Goal: Contribute content: Add original content to the website for others to see

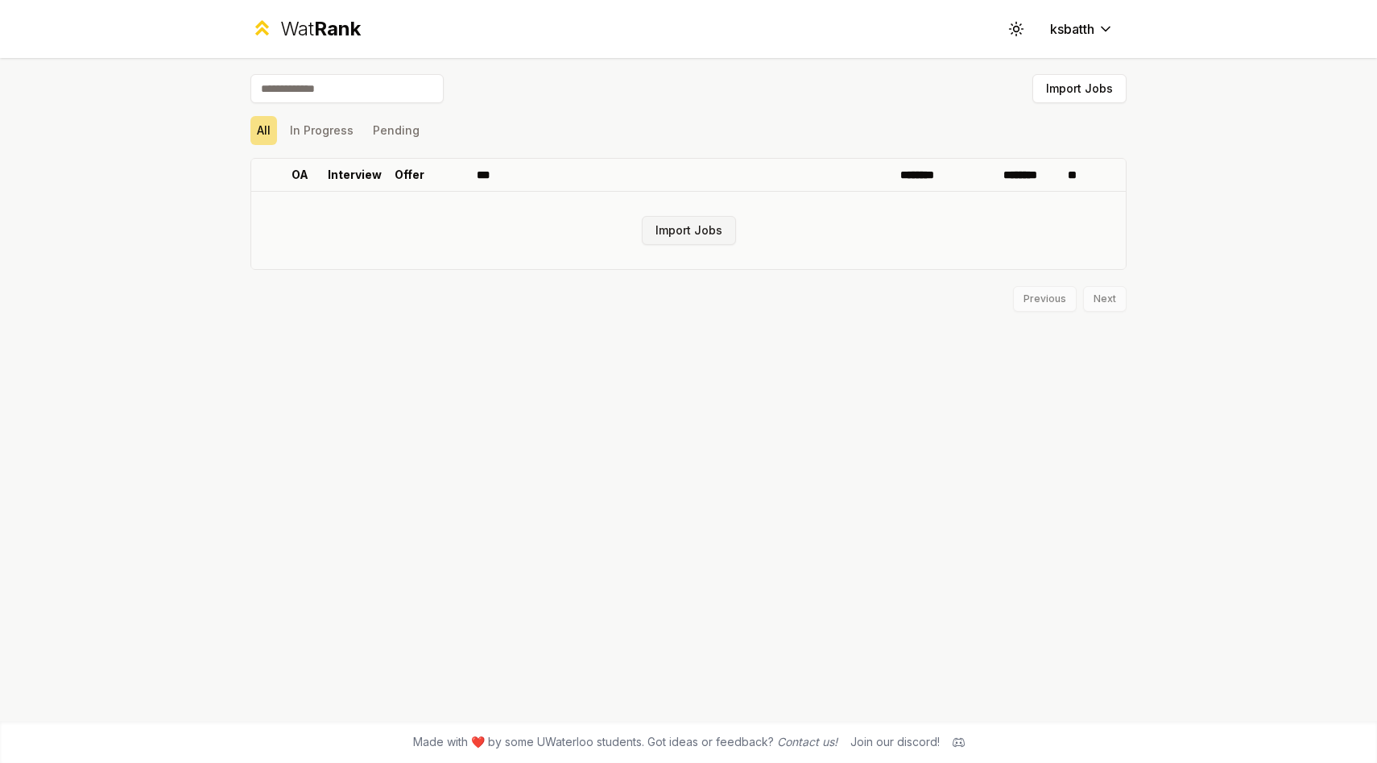
click at [708, 220] on button "Import Jobs" at bounding box center [689, 230] width 94 height 29
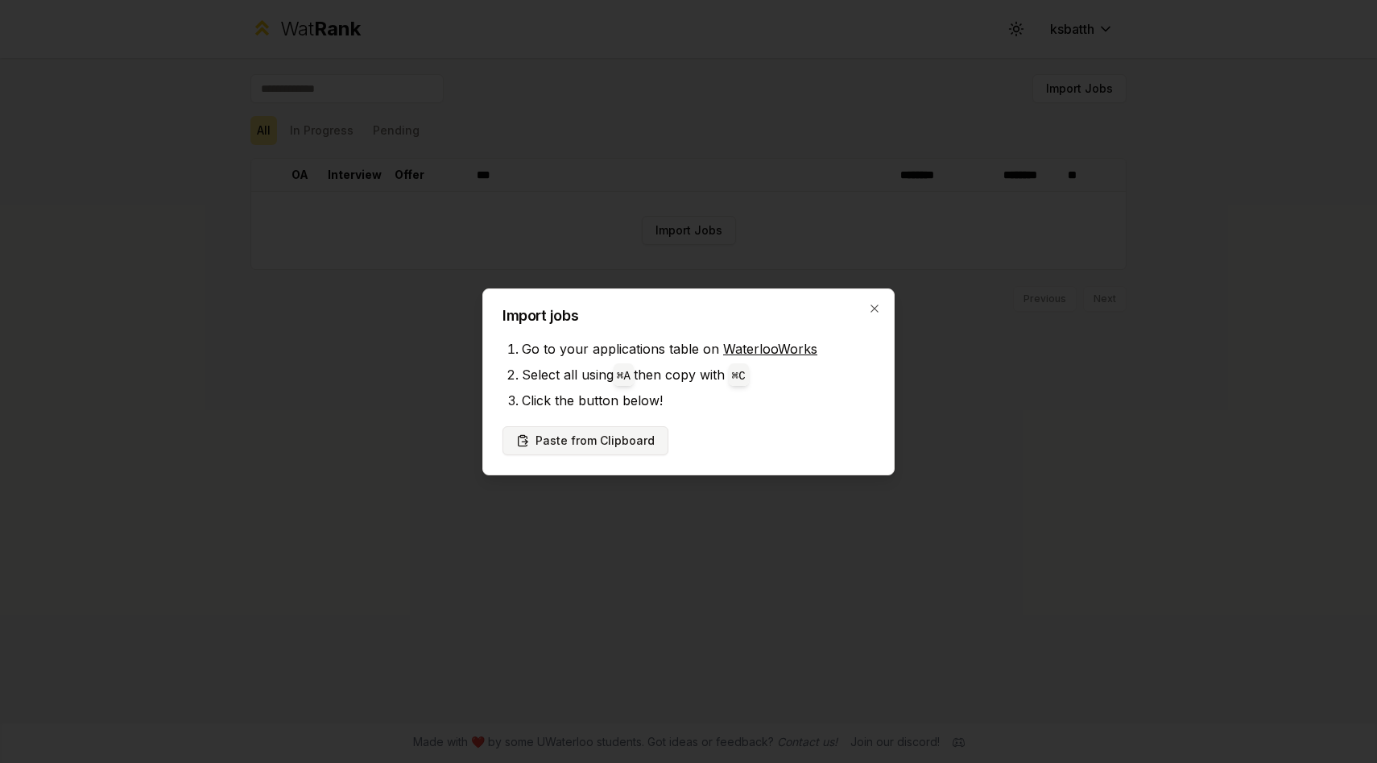
click at [595, 449] on button "Paste from Clipboard" at bounding box center [586, 440] width 166 height 29
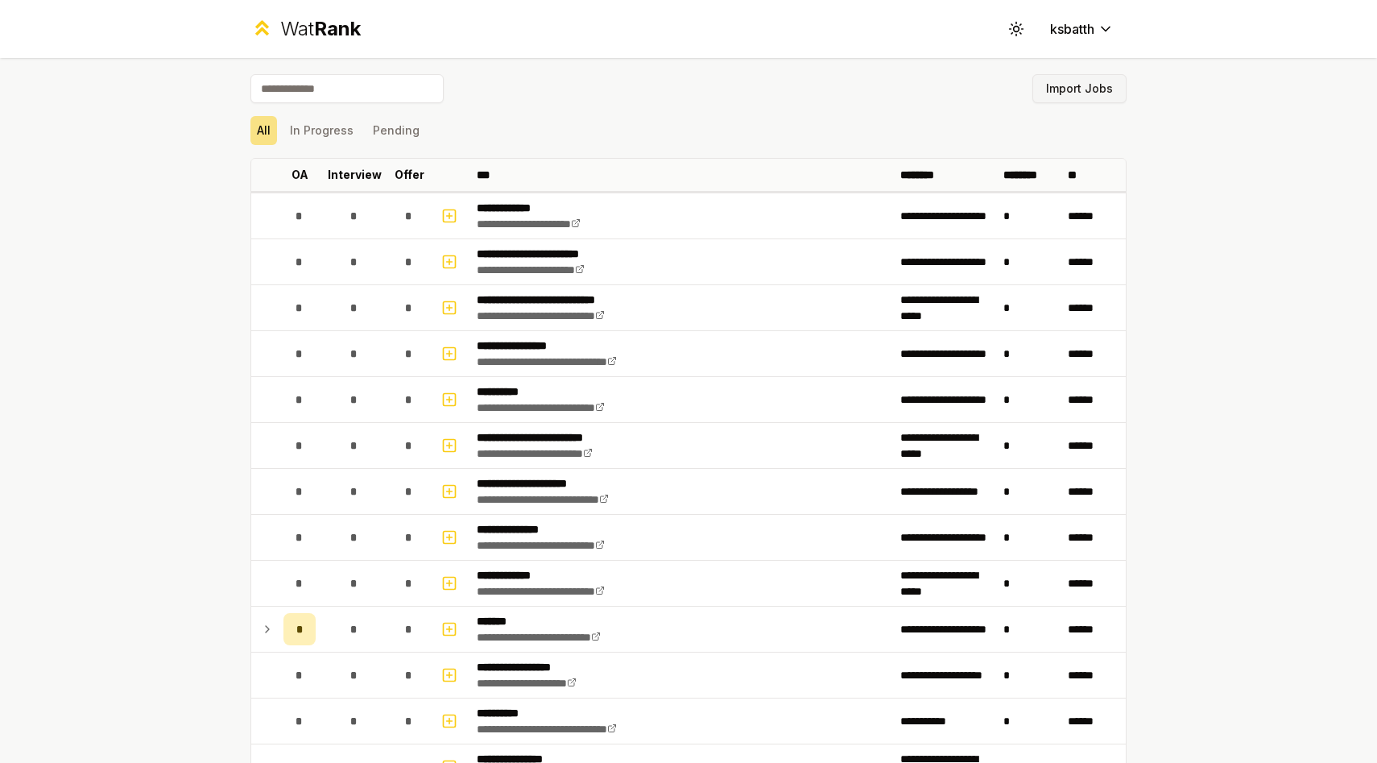
click at [1069, 90] on button "Import Jobs" at bounding box center [1080, 88] width 94 height 29
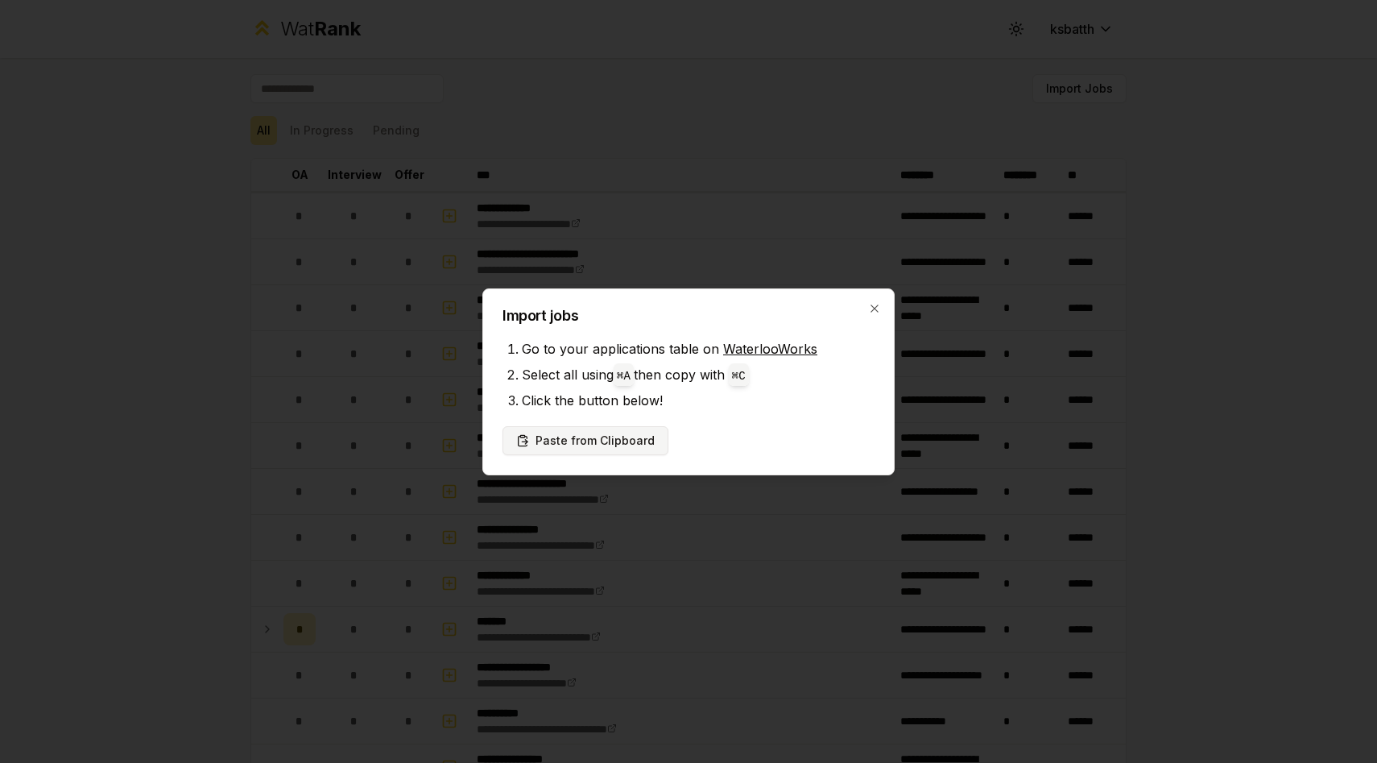
click at [607, 433] on button "Paste from Clipboard" at bounding box center [586, 440] width 166 height 29
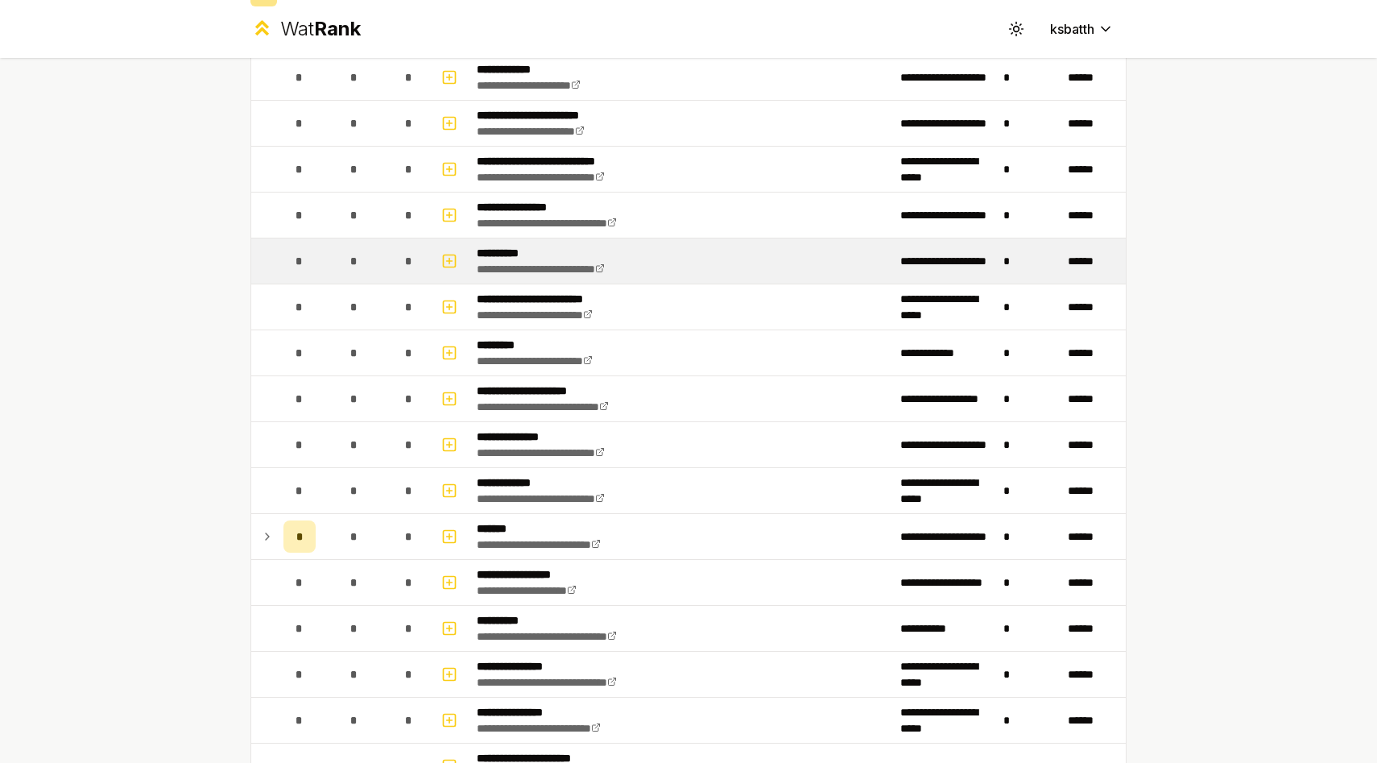
scroll to position [141, 0]
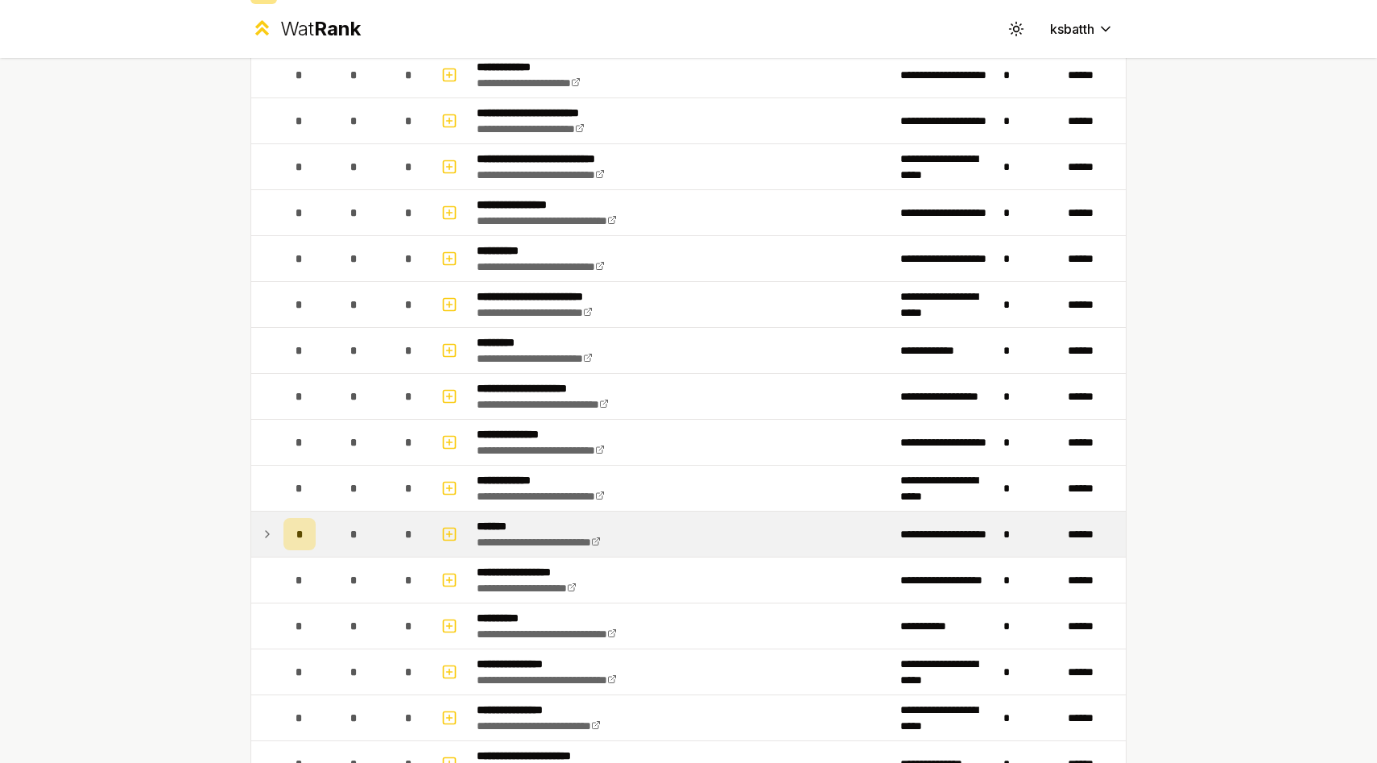
click at [266, 538] on icon at bounding box center [267, 533] width 13 height 19
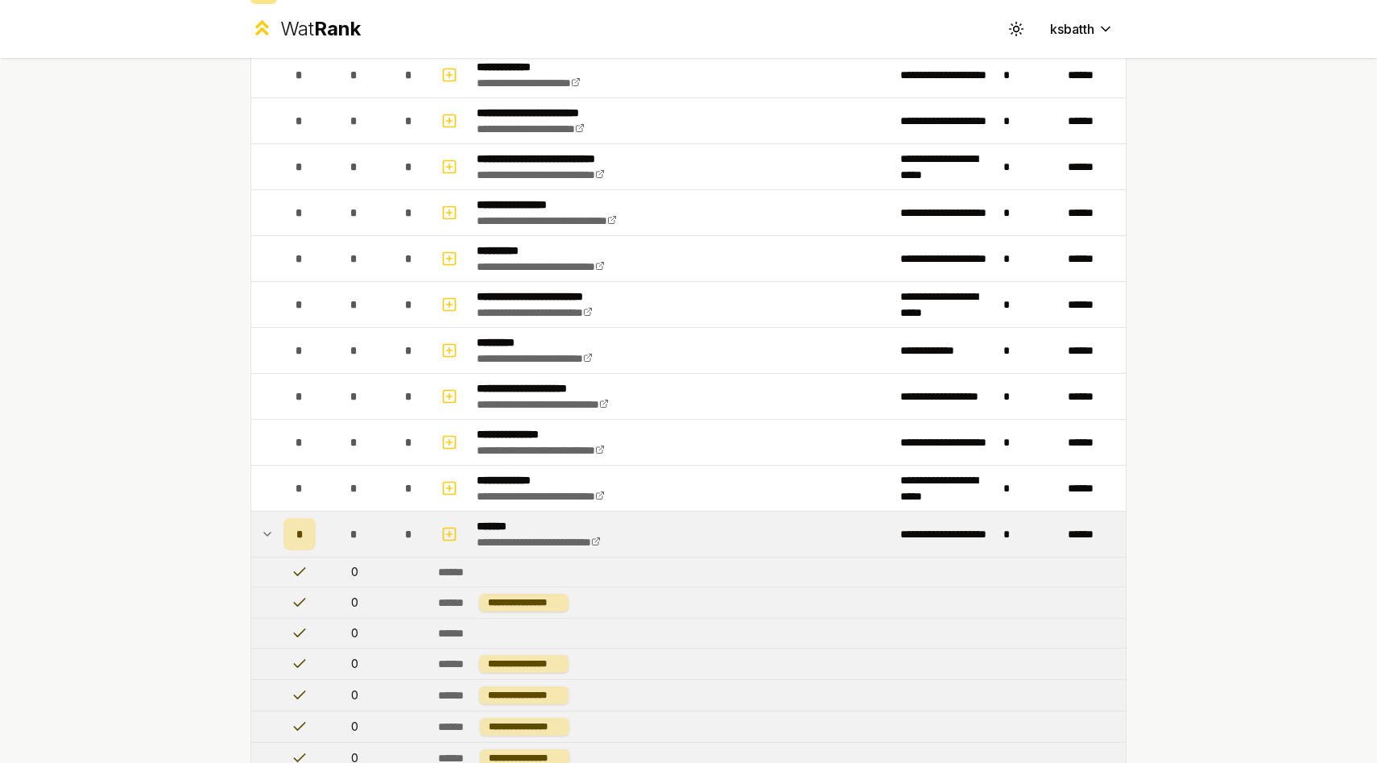
scroll to position [285, 0]
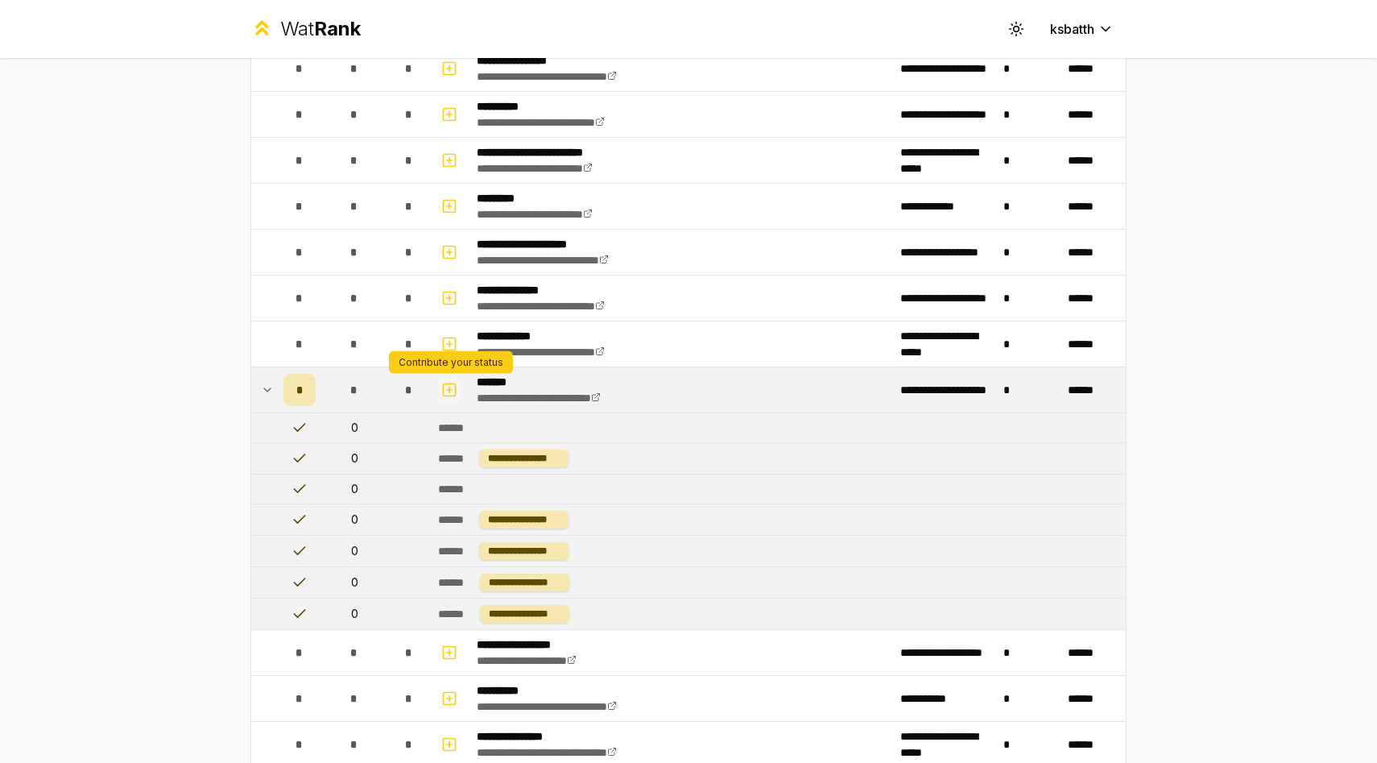
click at [449, 388] on icon "button" at bounding box center [449, 390] width 0 height 6
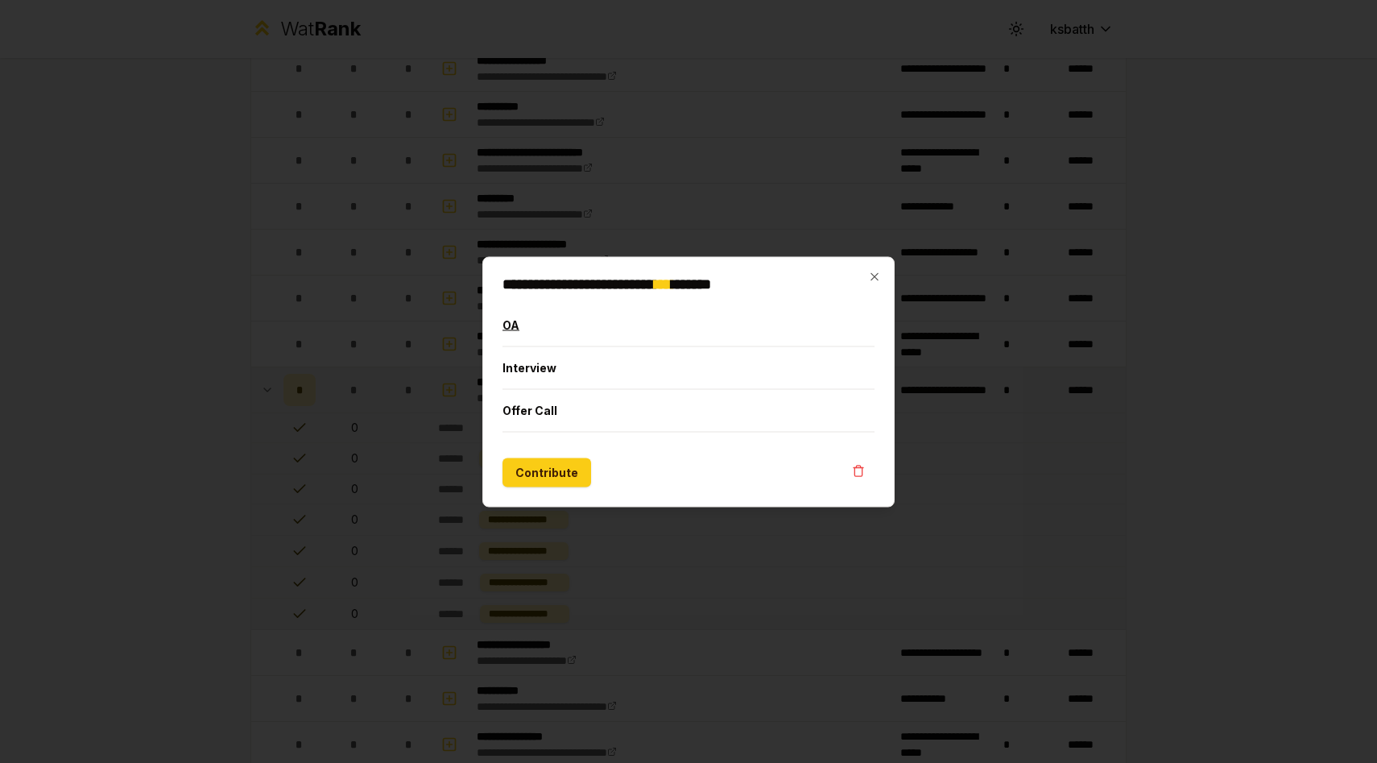
click at [588, 327] on button "OA" at bounding box center [689, 325] width 372 height 42
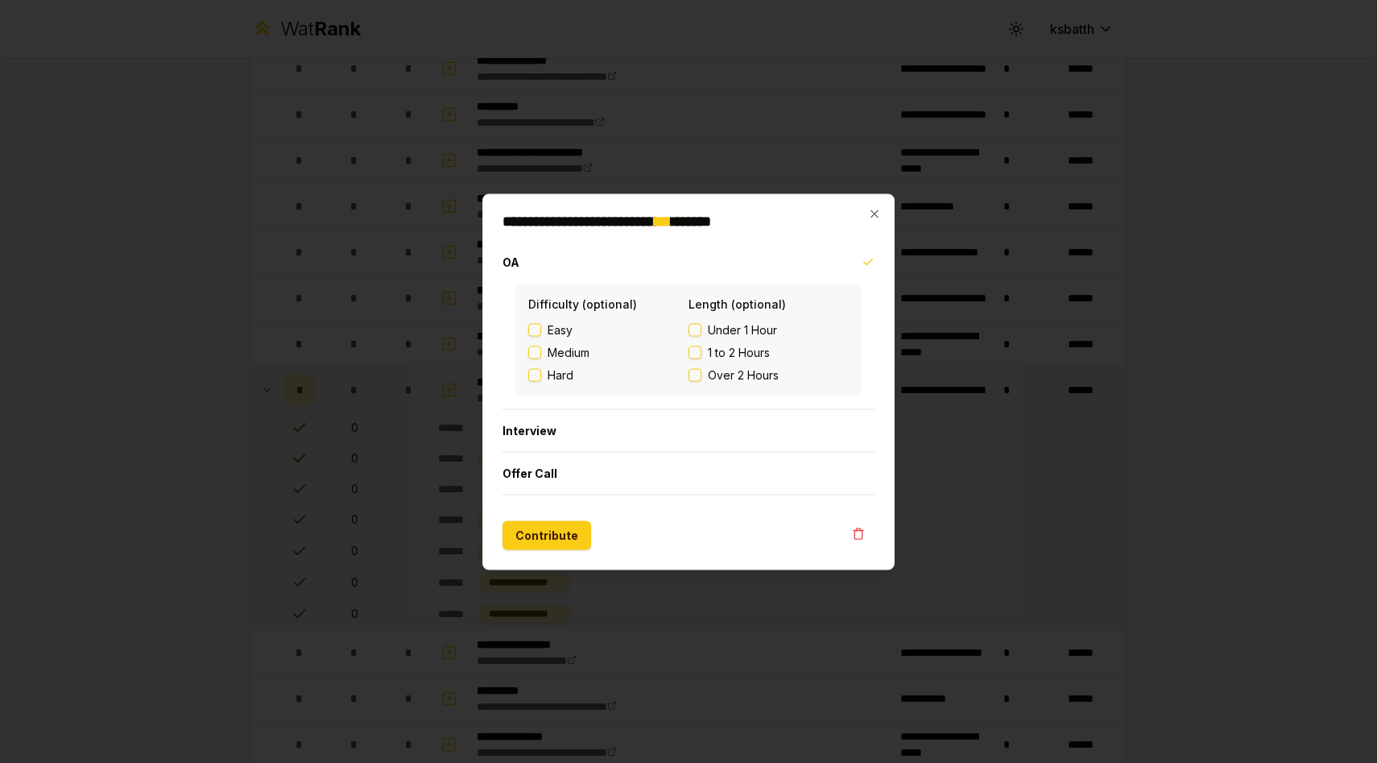
click at [698, 350] on button "1 to 2 Hours" at bounding box center [695, 352] width 13 height 13
click at [535, 539] on button "Contribute" at bounding box center [547, 534] width 89 height 29
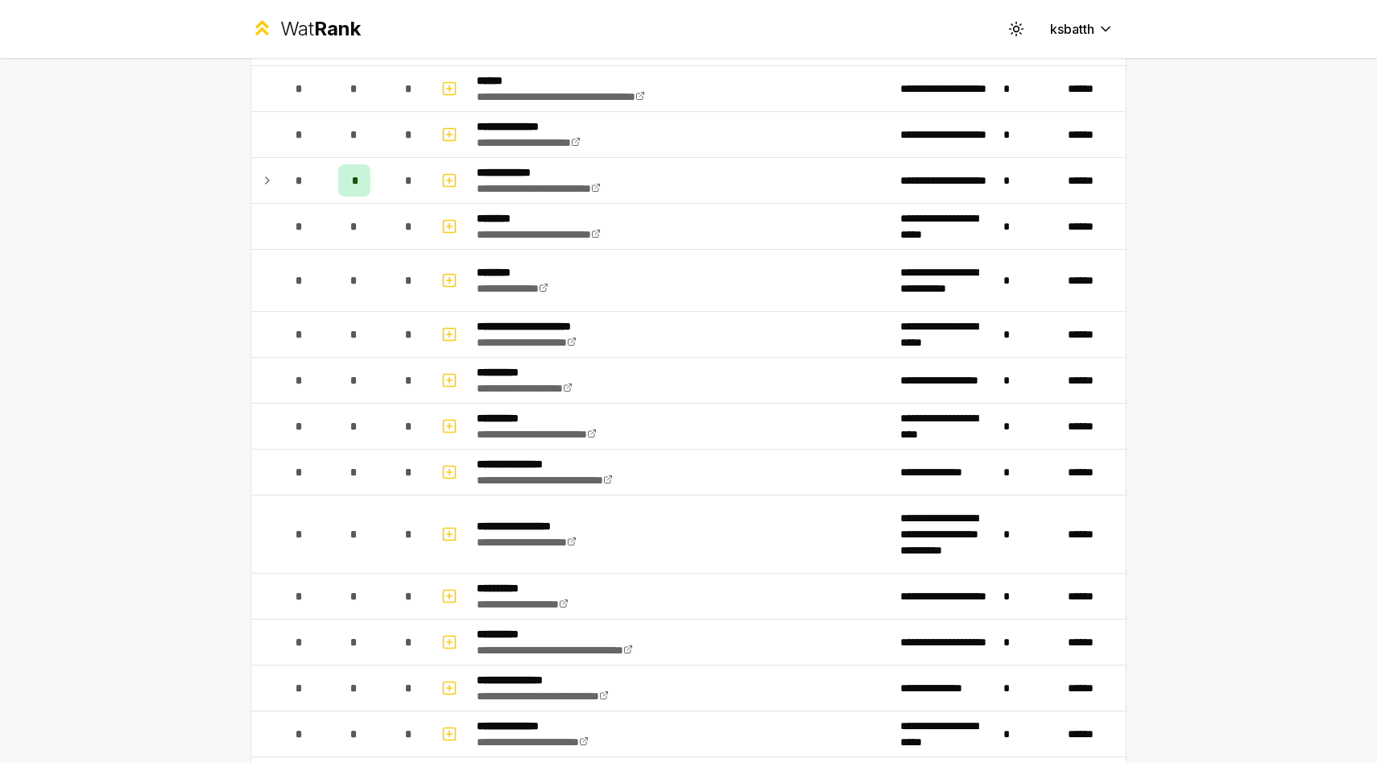
scroll to position [1908, 0]
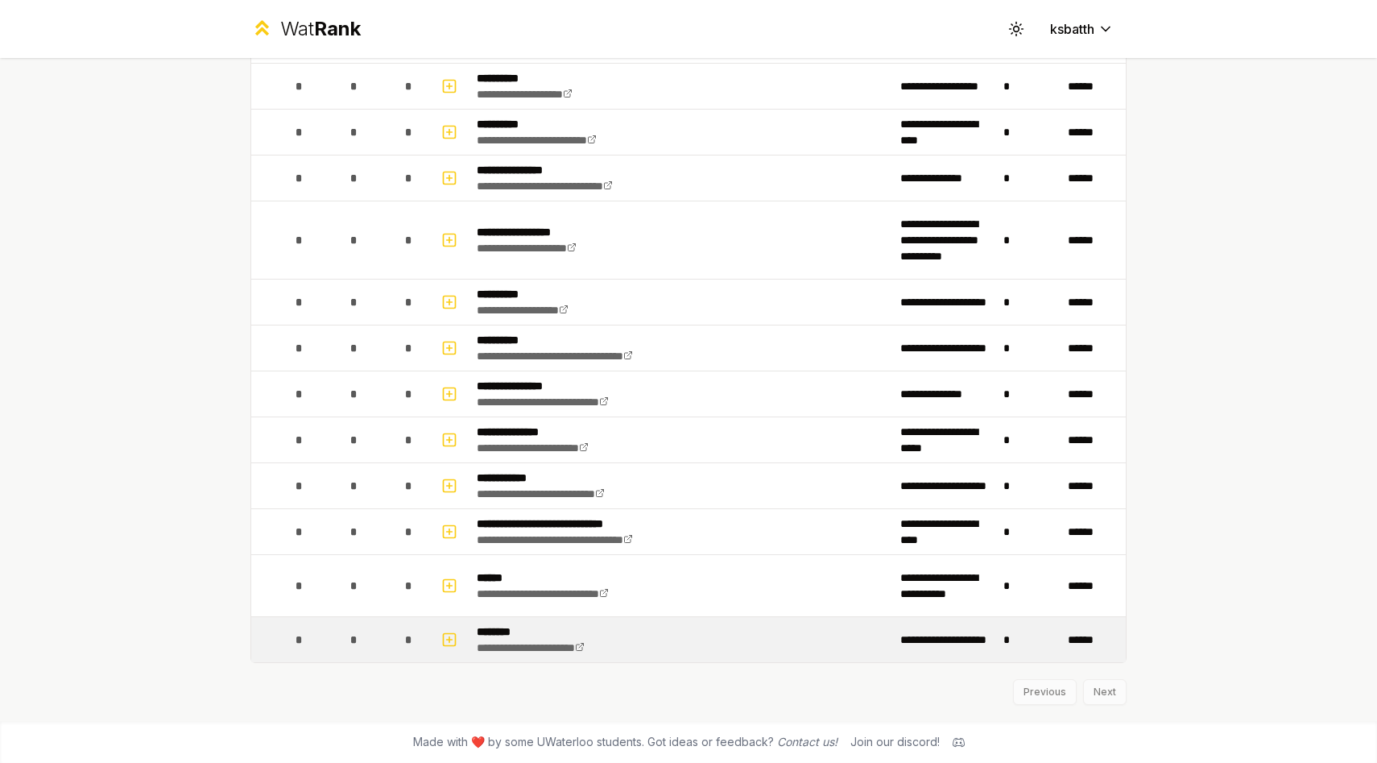
click at [987, 650] on td "**********" at bounding box center [945, 639] width 103 height 45
click at [444, 649] on button "button" at bounding box center [449, 640] width 23 height 26
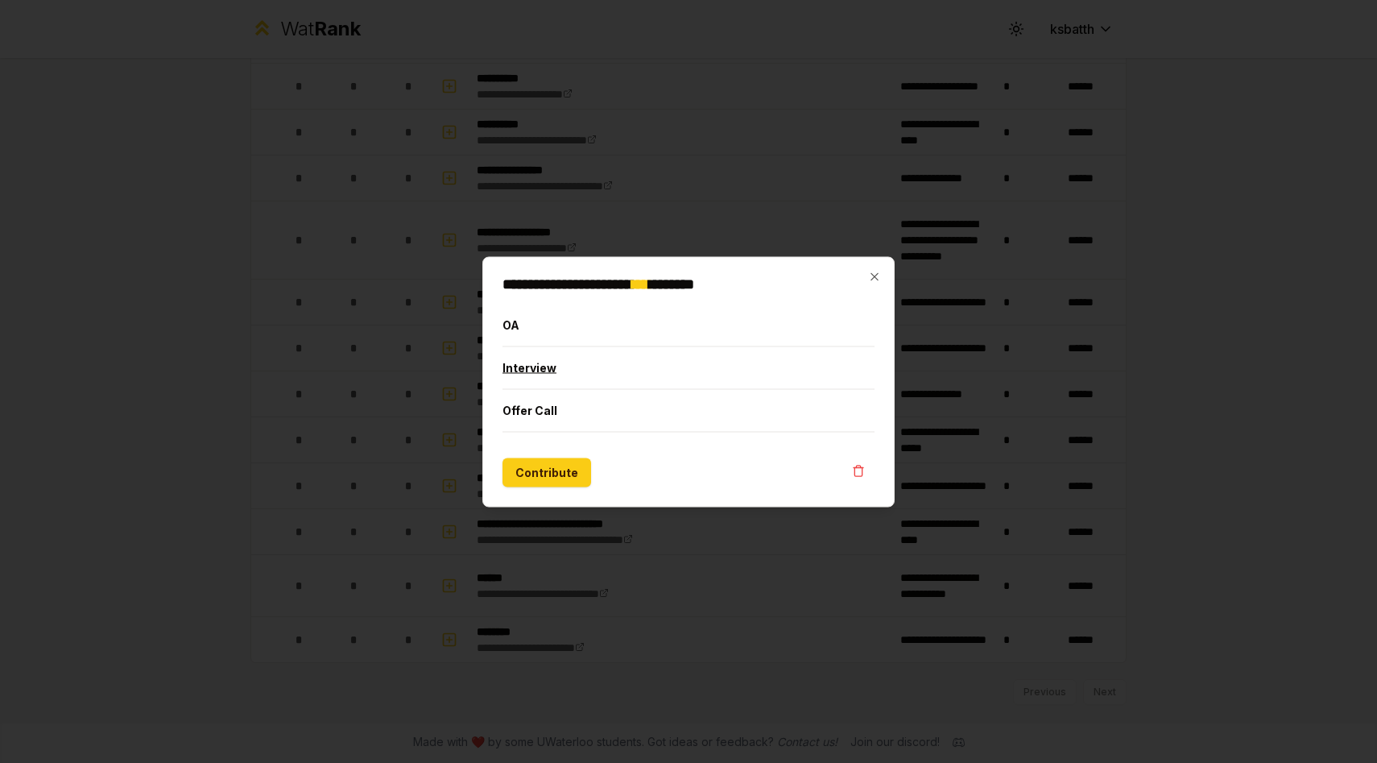
click at [549, 371] on button "Interview" at bounding box center [689, 367] width 372 height 42
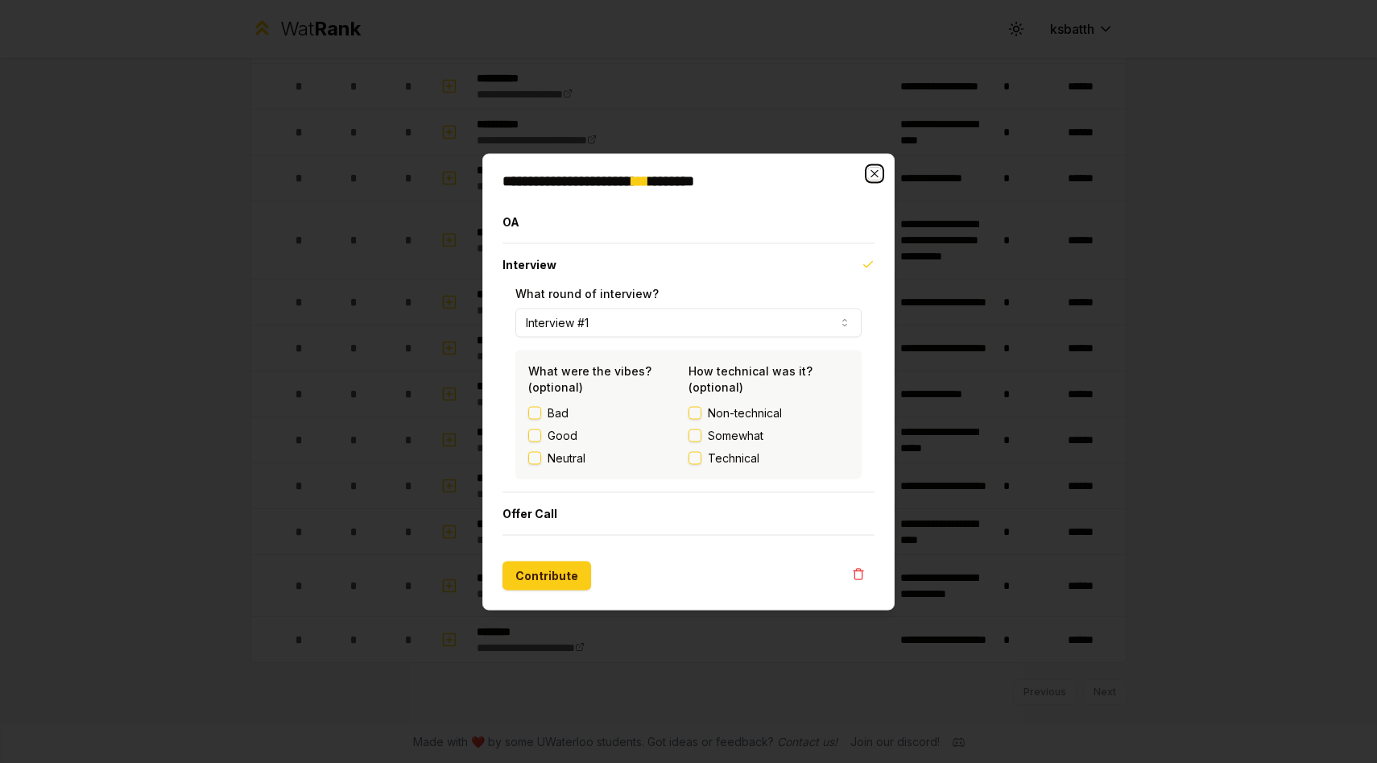
click at [880, 177] on icon "button" at bounding box center [874, 173] width 13 height 13
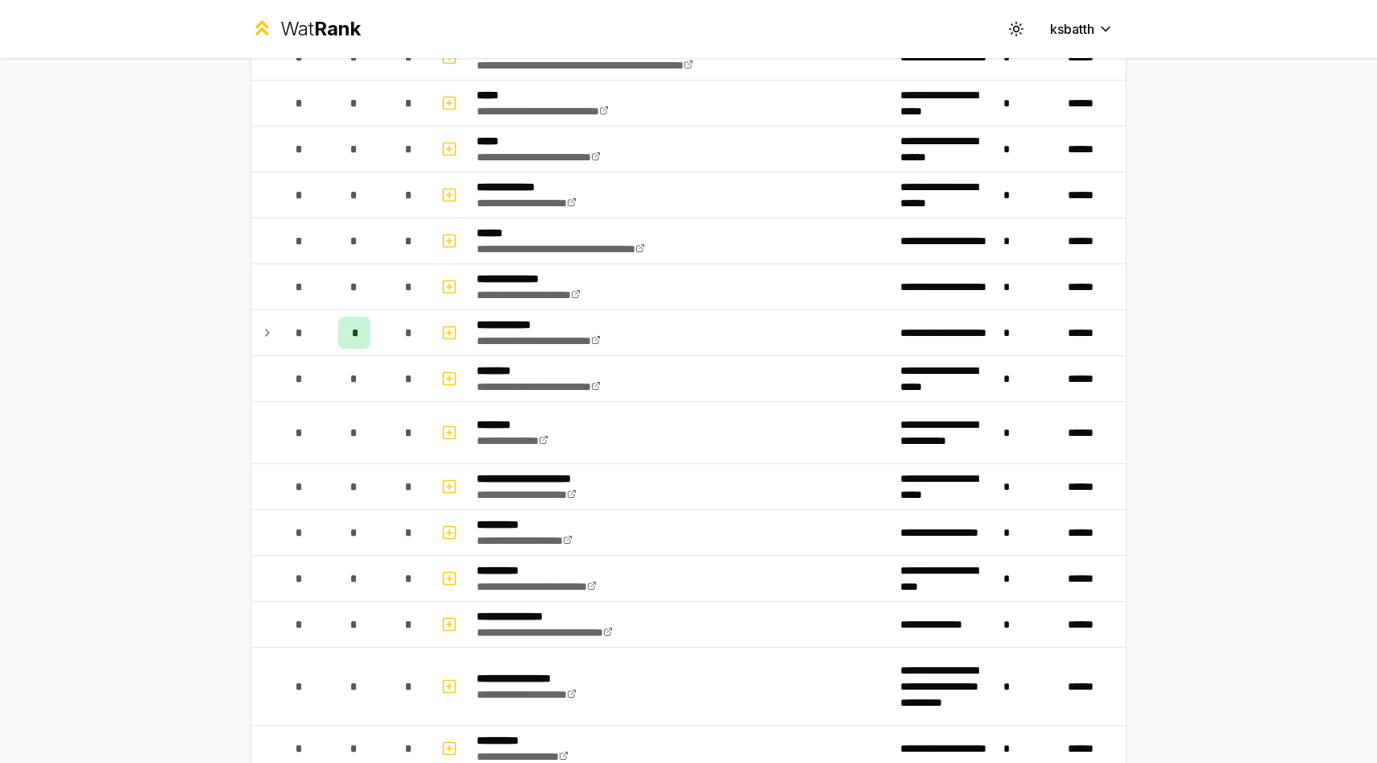
scroll to position [1399, 0]
